Goal: Check status: Check status

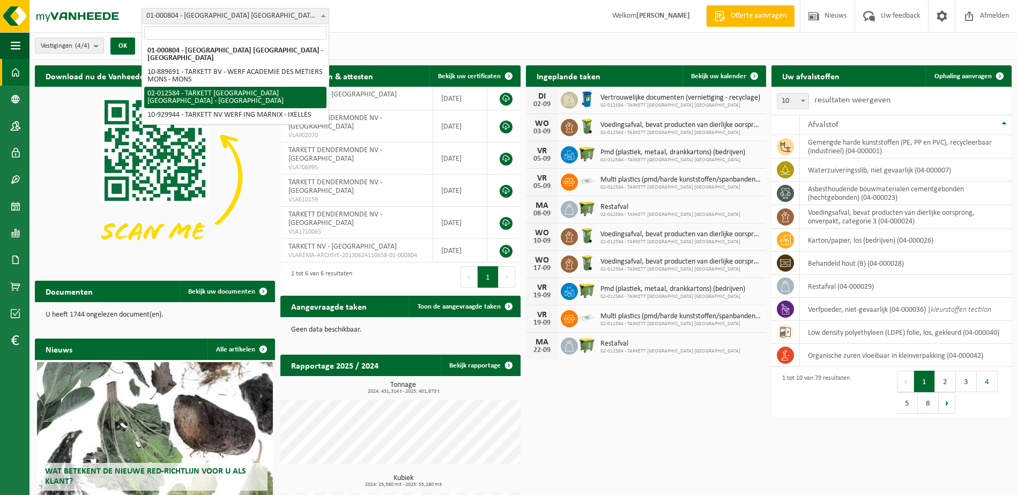
select select "2436"
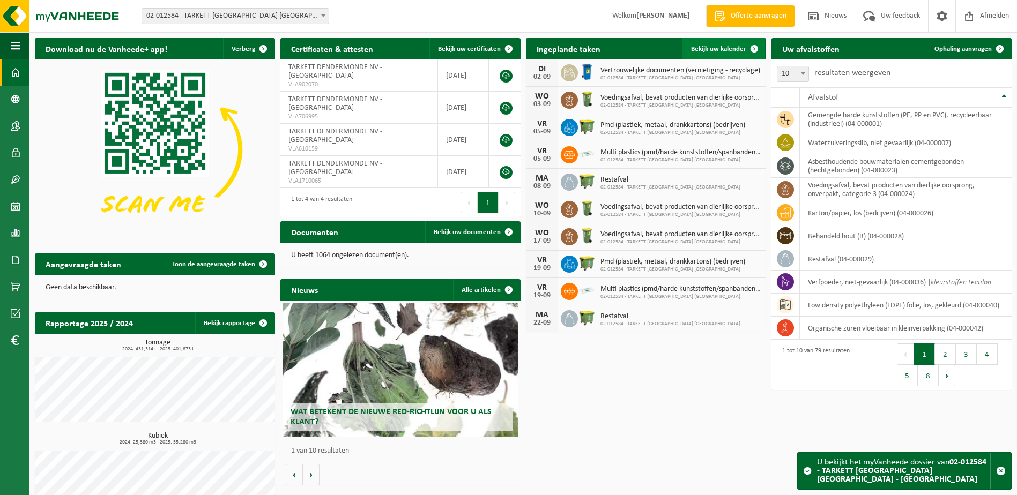
click at [721, 48] on span "Bekijk uw kalender" at bounding box center [718, 49] width 55 height 7
